Goal: Task Accomplishment & Management: Manage account settings

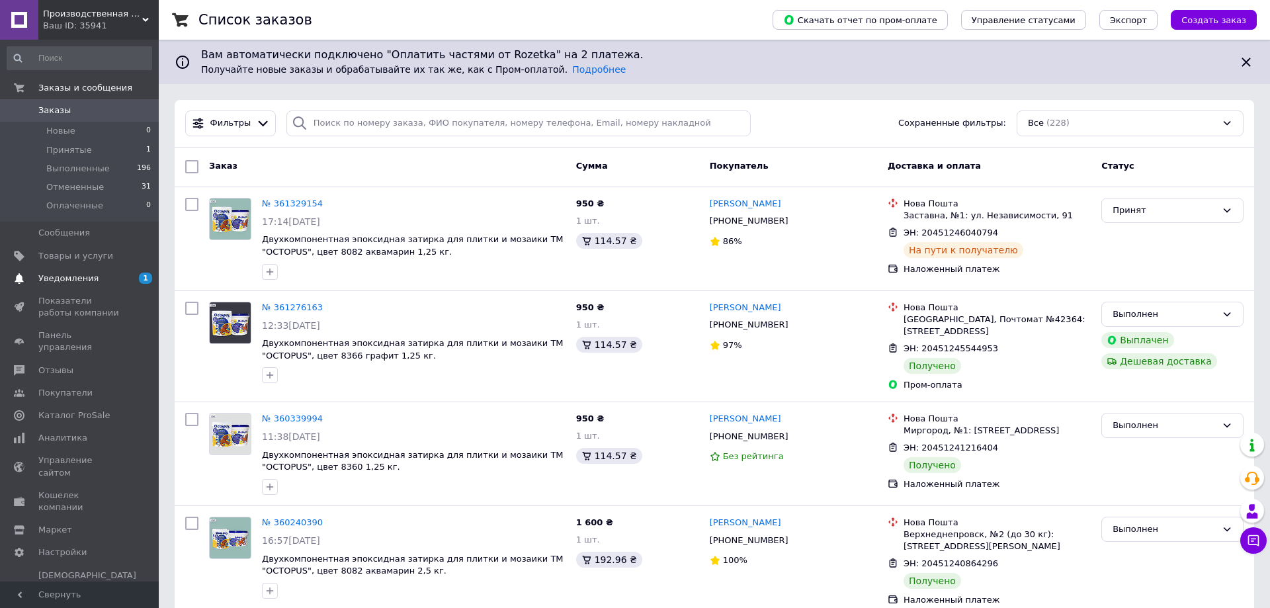
click at [123, 276] on span "1 0" at bounding box center [140, 279] width 36 height 12
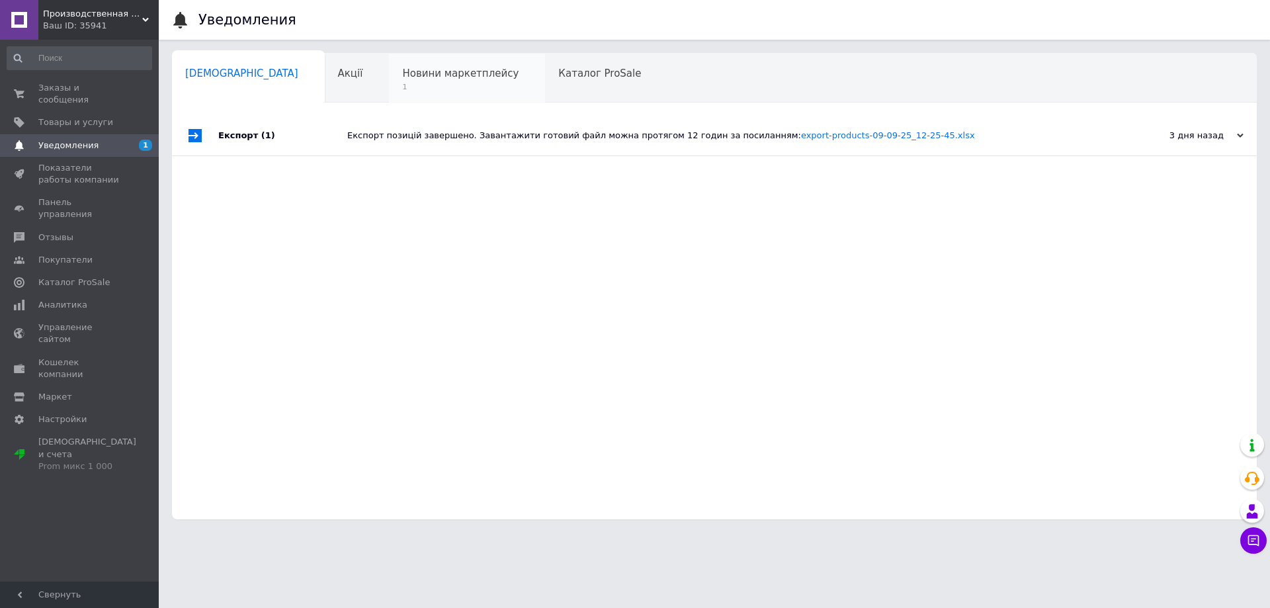
click at [402, 76] on span "Новини маркетплейсу" at bounding box center [460, 73] width 116 height 12
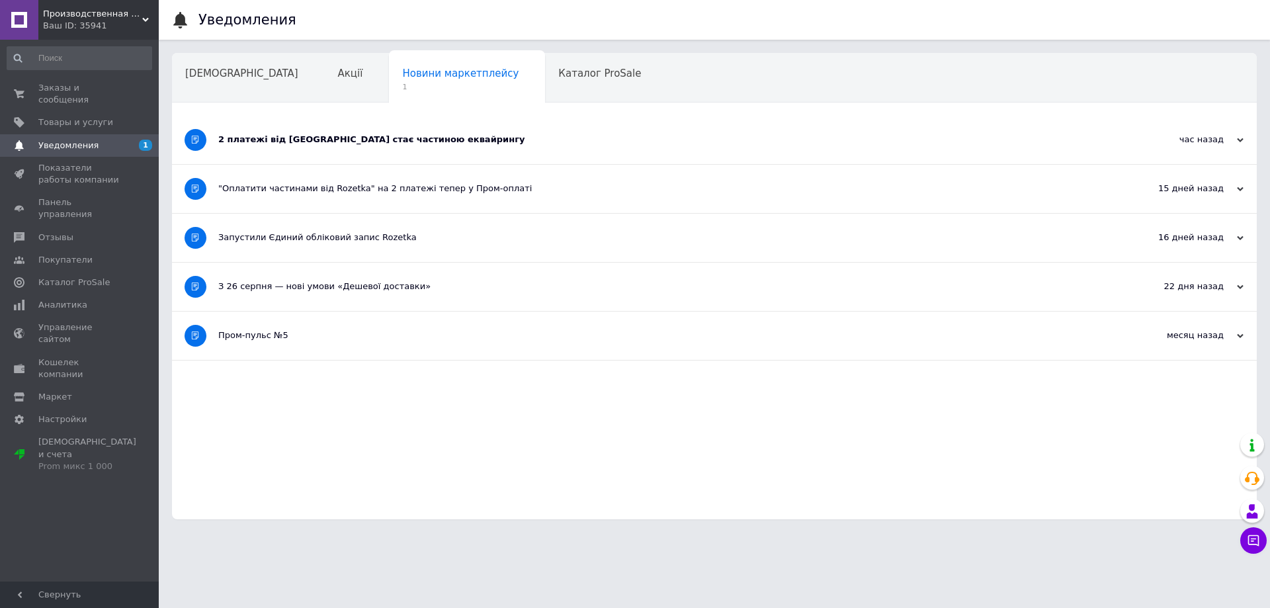
click at [275, 134] on div "2 платежі від Rozetka стає частиною еквайрингу" at bounding box center [664, 140] width 893 height 48
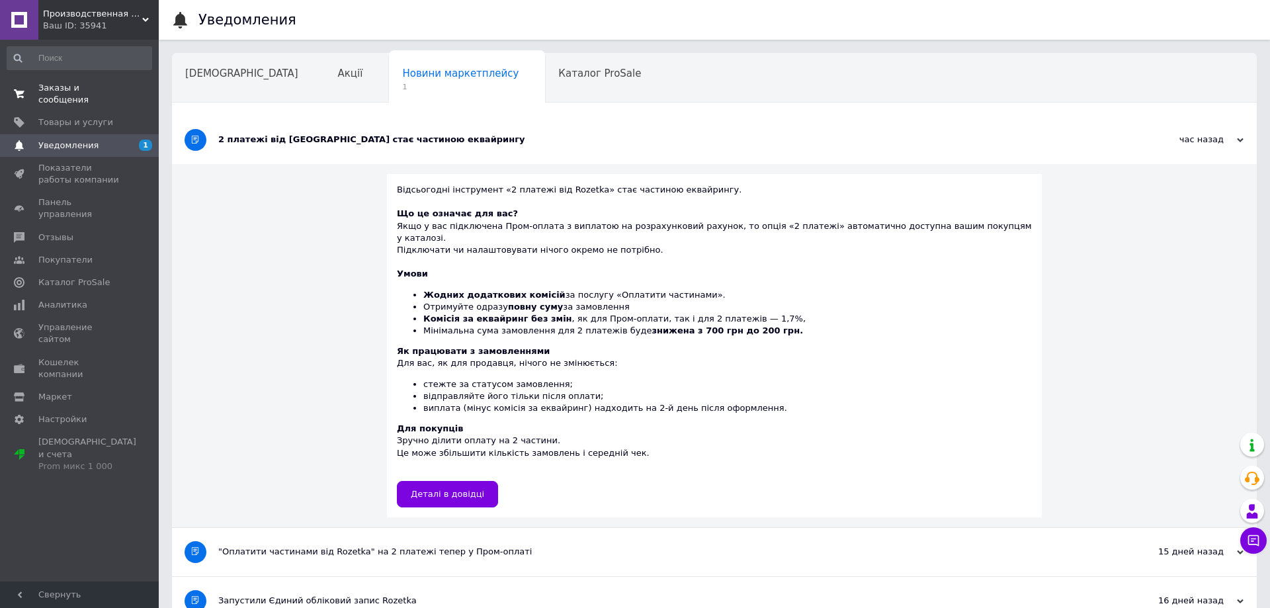
click at [69, 86] on span "Заказы и сообщения" at bounding box center [80, 94] width 84 height 24
